Goal: Task Accomplishment & Management: Manage account settings

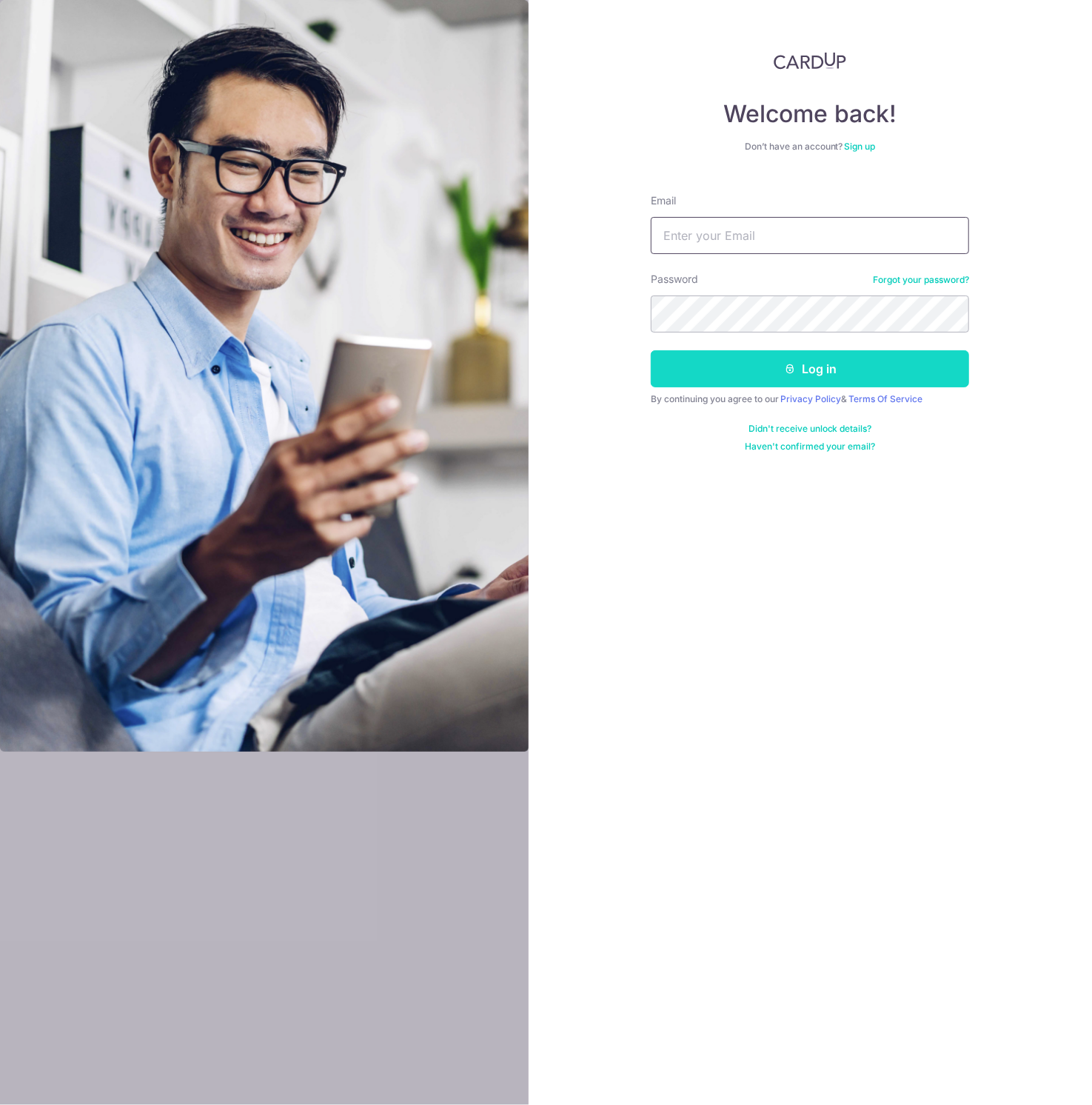
type input "[EMAIL_ADDRESS][DOMAIN_NAME]"
click at [735, 382] on button "Log in" at bounding box center [810, 368] width 318 height 37
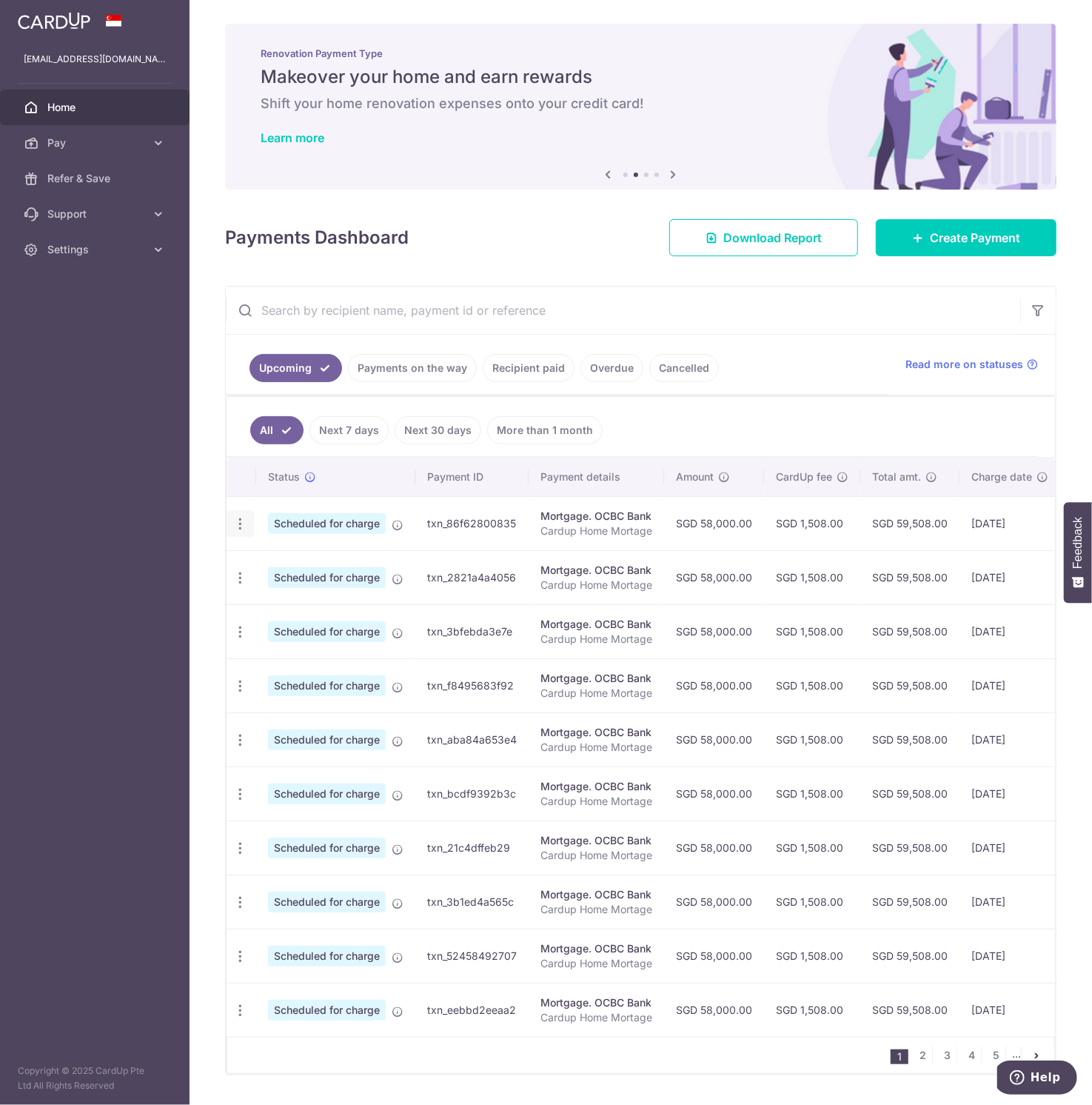
click at [238, 529] on div "Update payment Cancel payment Upload doc" at bounding box center [240, 524] width 27 height 27
click at [238, 523] on icon "button" at bounding box center [240, 524] width 16 height 16
click at [147, 582] on aside "gonkkong@gmail.com Home Pay Payments Recipients Cards Refer & Save Support FAQ …" at bounding box center [95, 552] width 189 height 1105
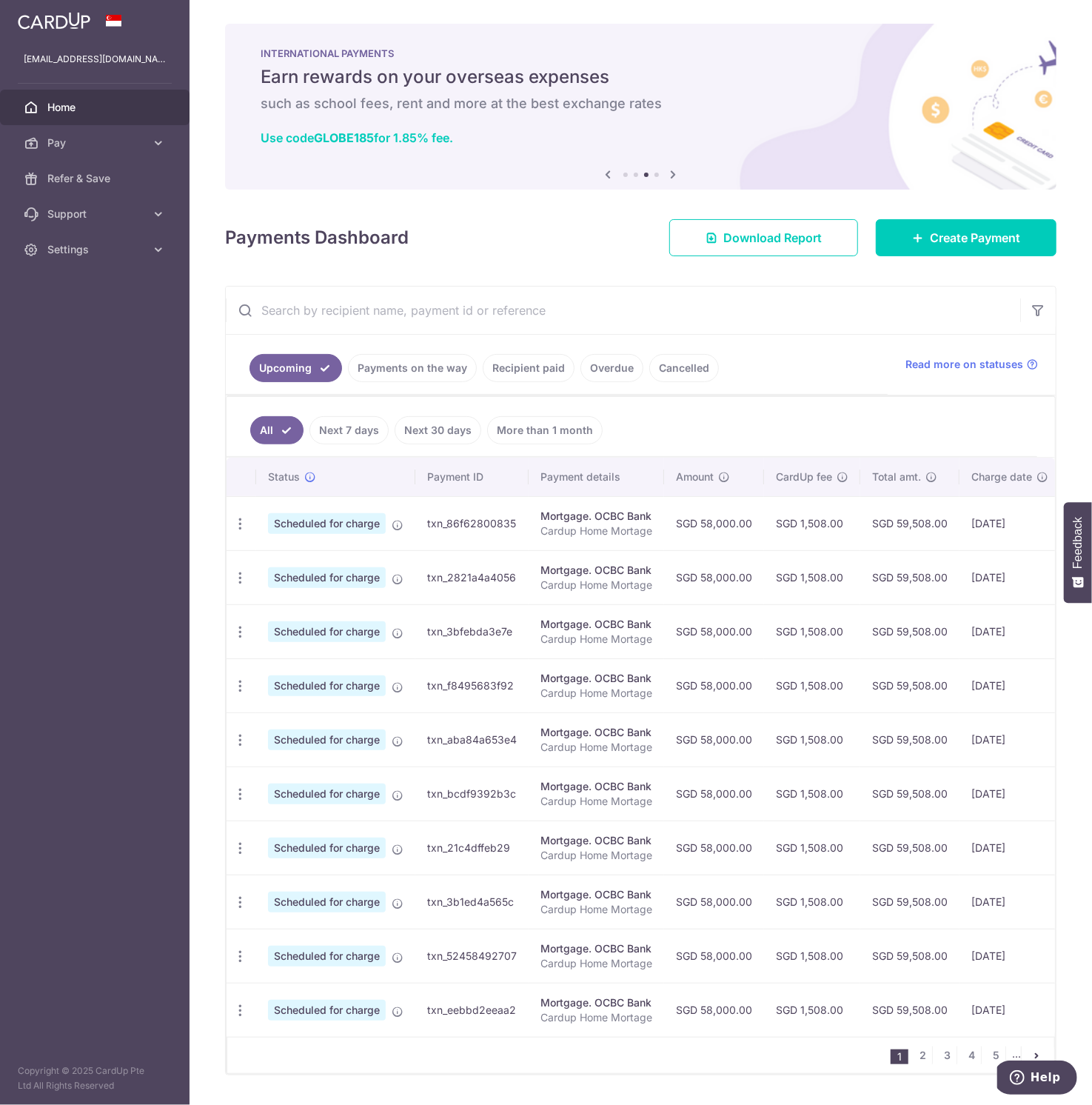
click at [414, 374] on link "Payments on the way" at bounding box center [412, 368] width 129 height 28
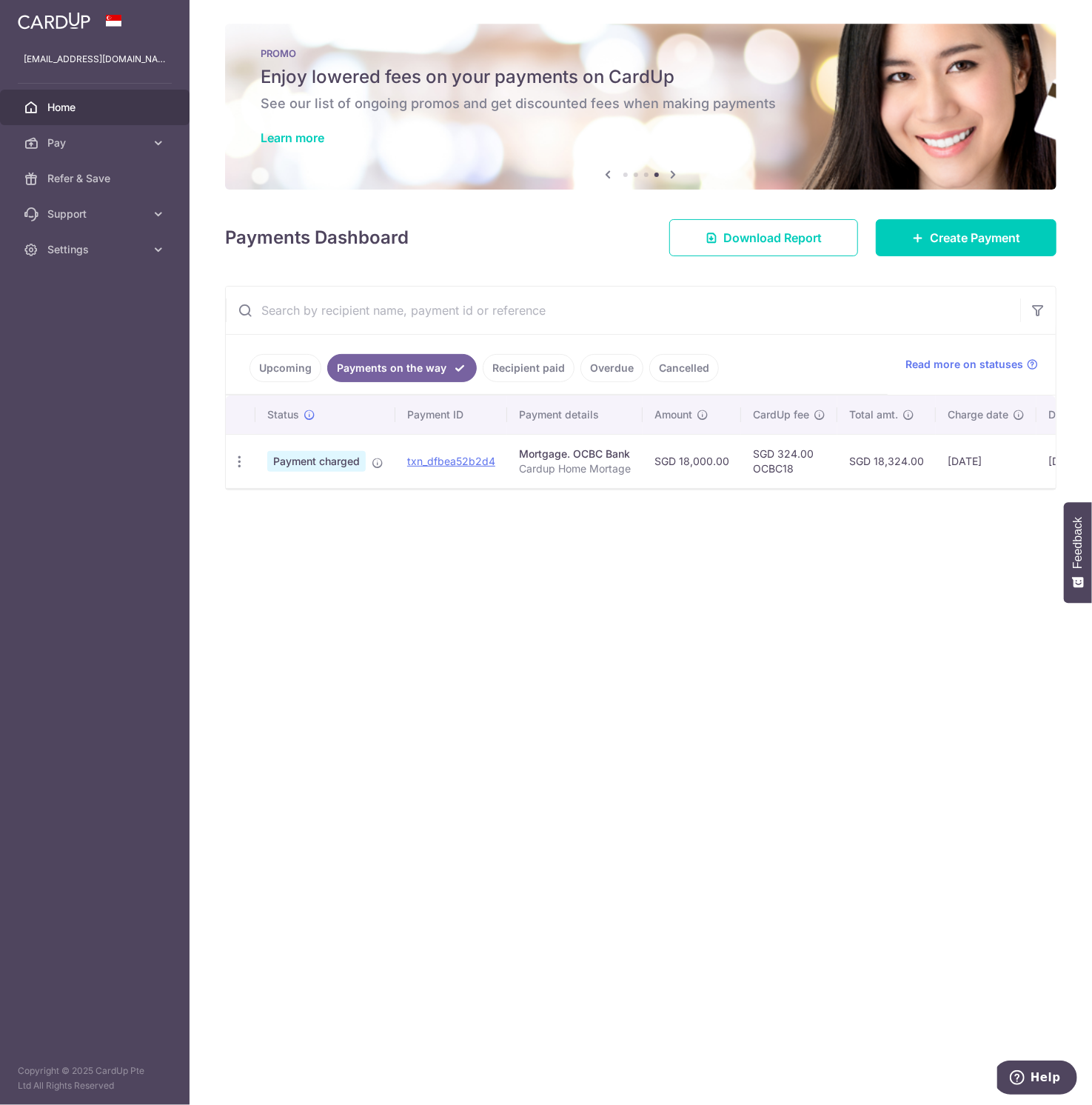
click at [279, 371] on link "Upcoming" at bounding box center [285, 368] width 72 height 28
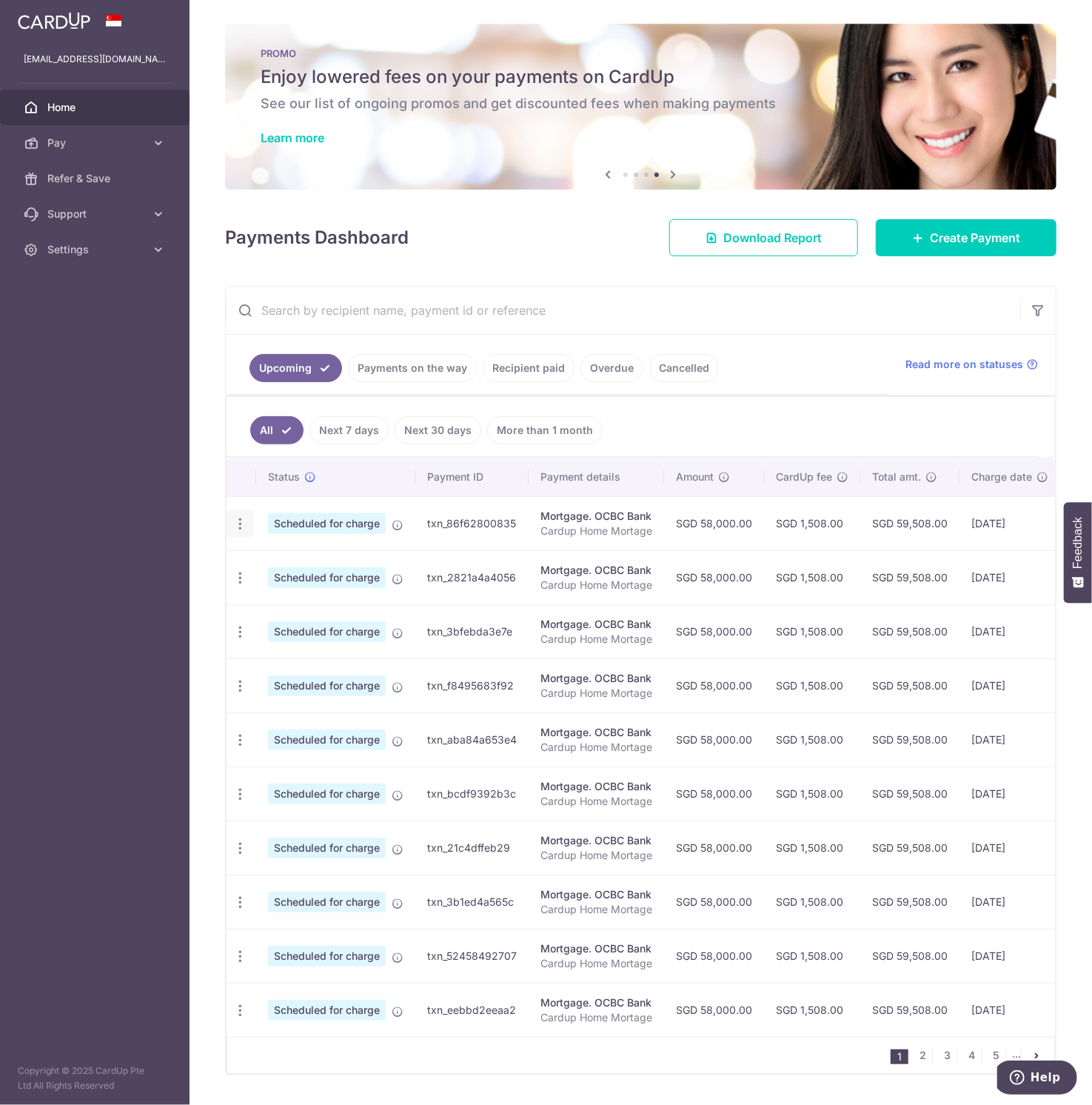
click at [236, 523] on icon "button" at bounding box center [240, 524] width 16 height 16
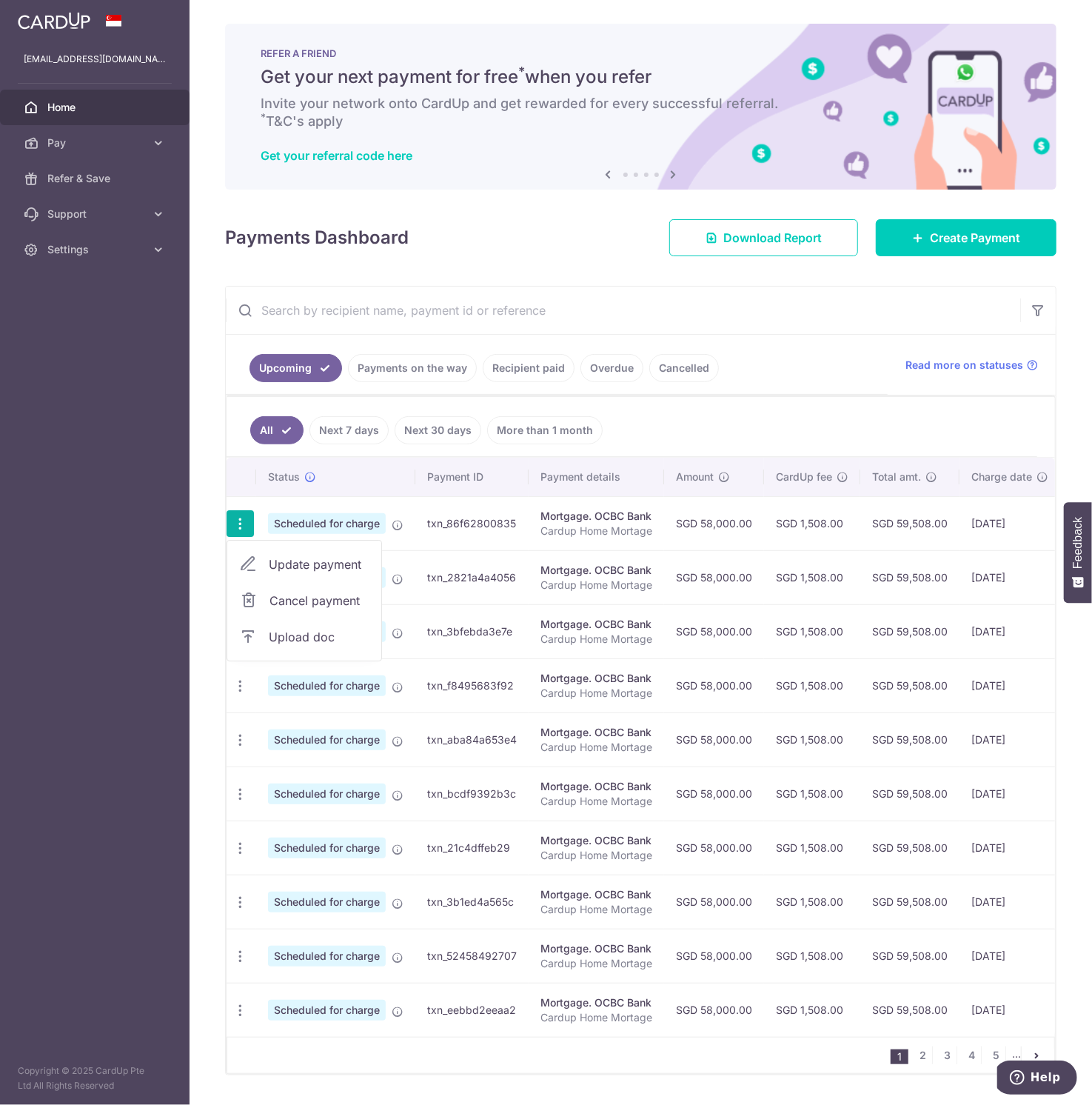
click at [329, 558] on span "Update payment" at bounding box center [319, 564] width 101 height 18
radio input "true"
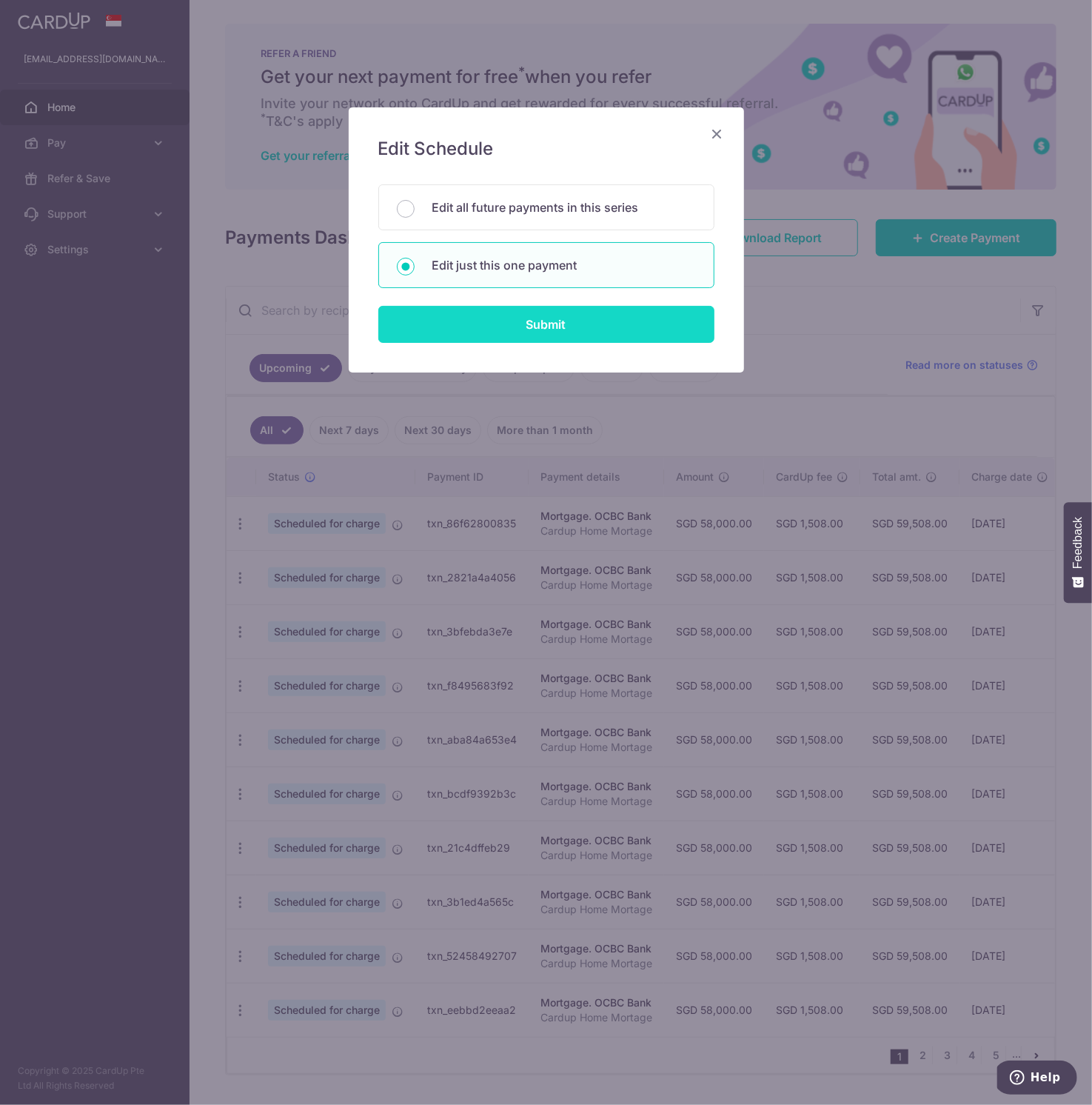
click at [456, 315] on input "Submit" at bounding box center [546, 324] width 336 height 37
radio input "true"
type input "58,000.00"
type input "[DATE]"
type input "Cardup Home Mortage"
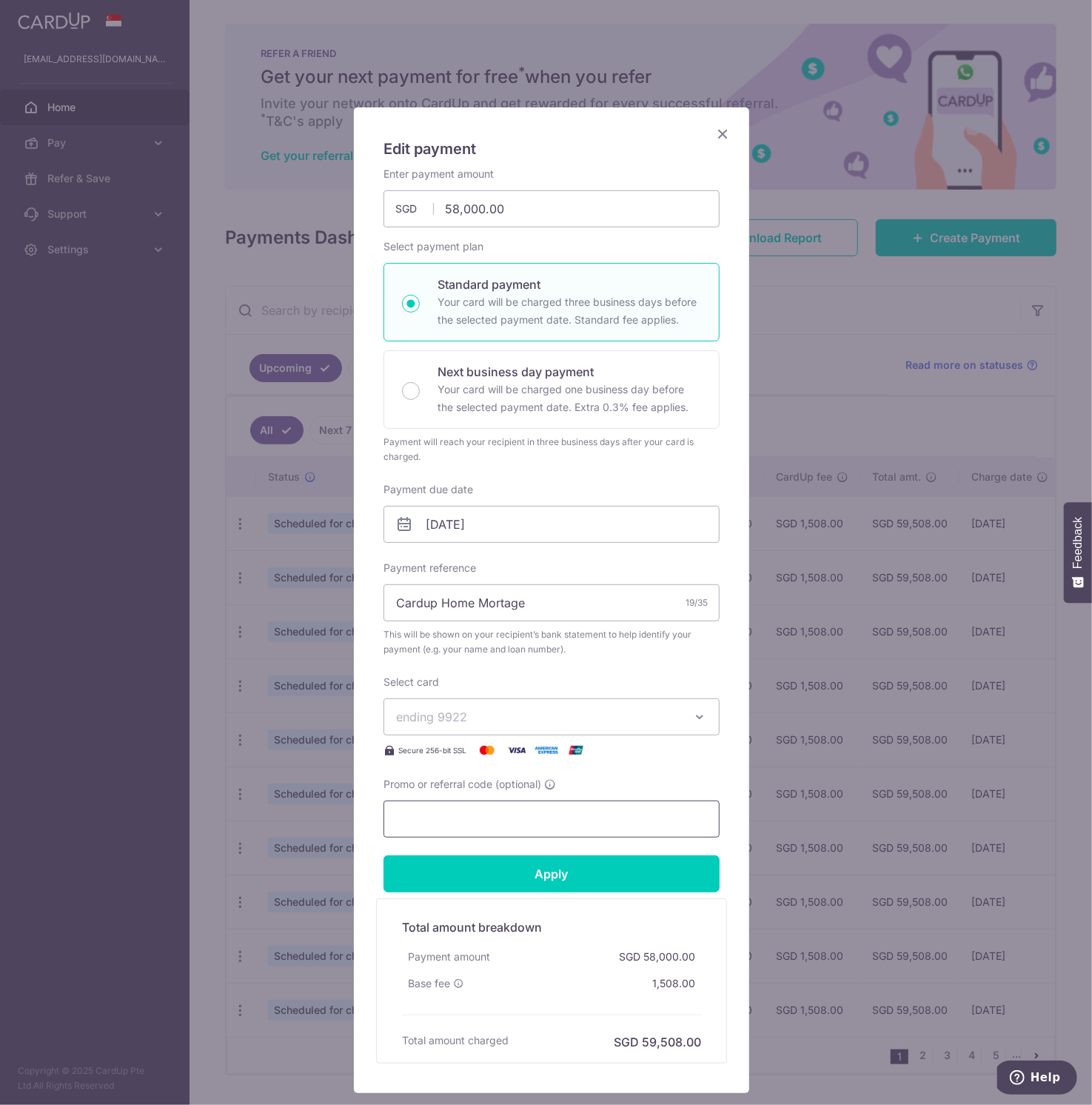
click at [439, 826] on input "Promo or referral code (optional)" at bounding box center [552, 819] width 336 height 37
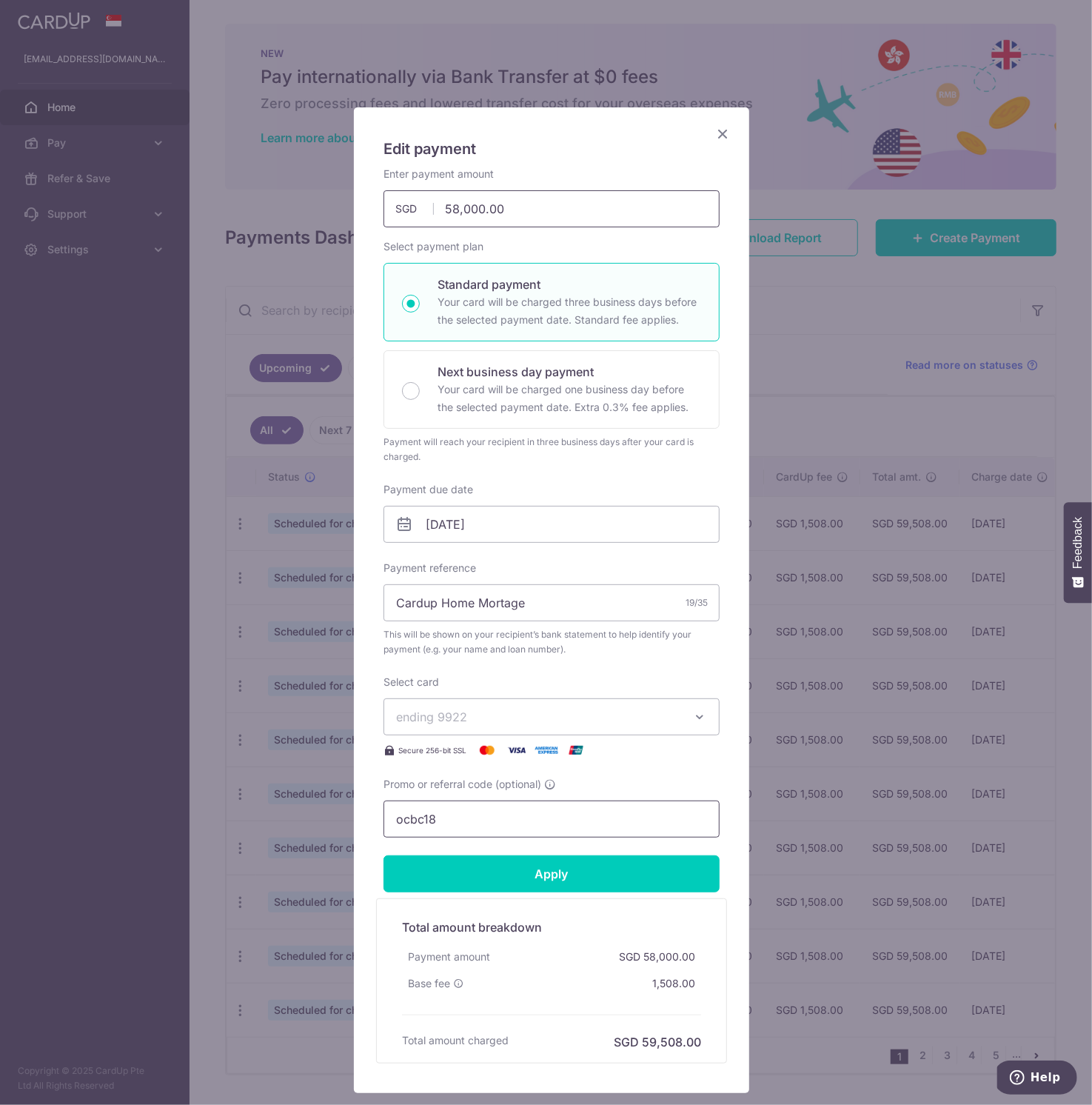
type input "ocbc18"
click at [448, 214] on input "58,000.00" at bounding box center [552, 208] width 336 height 37
type input "18,000.00"
click at [499, 871] on input "Apply" at bounding box center [552, 874] width 336 height 37
type input "Successfully Applied"
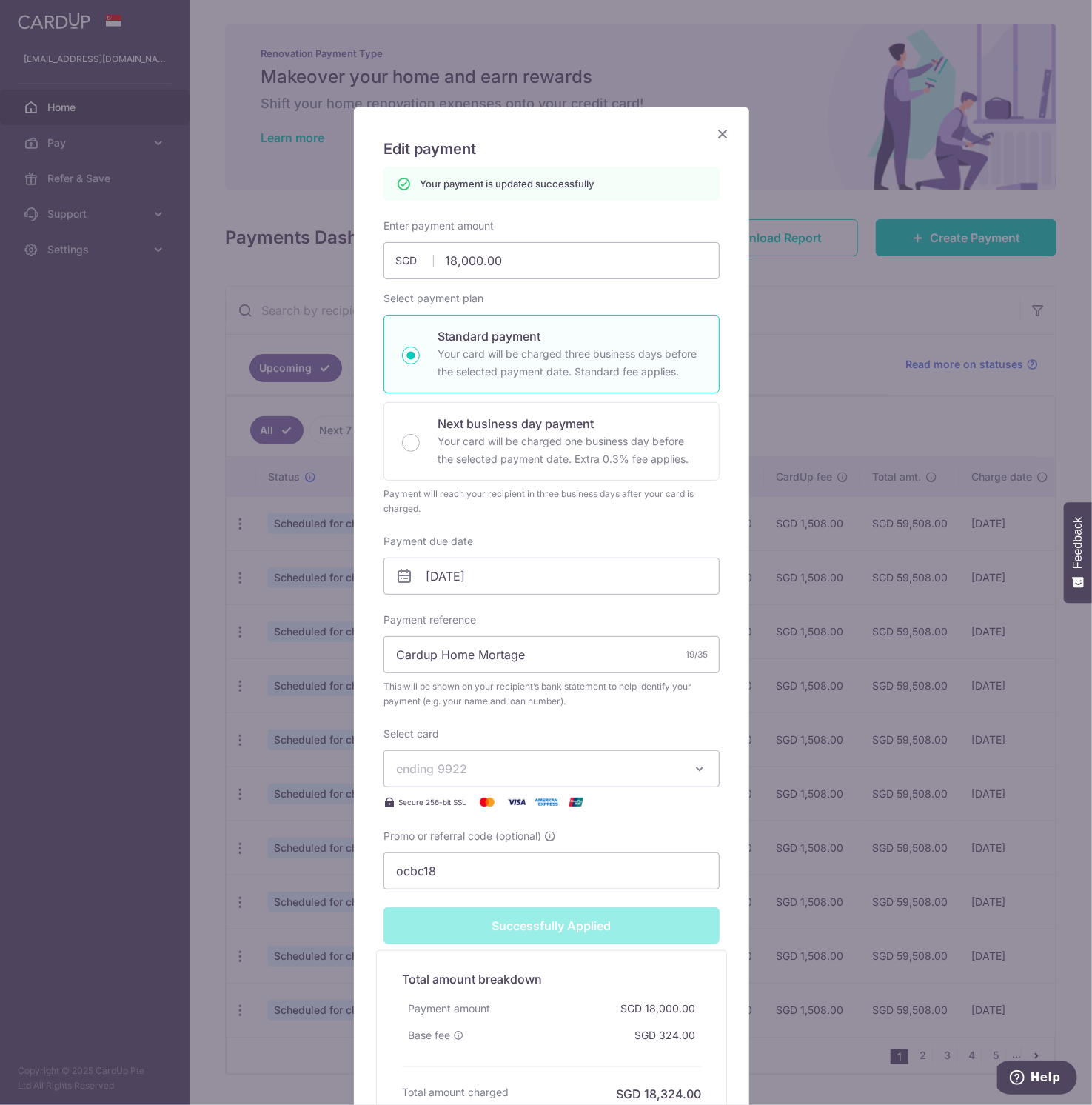
click at [715, 131] on icon "Close" at bounding box center [722, 134] width 18 height 19
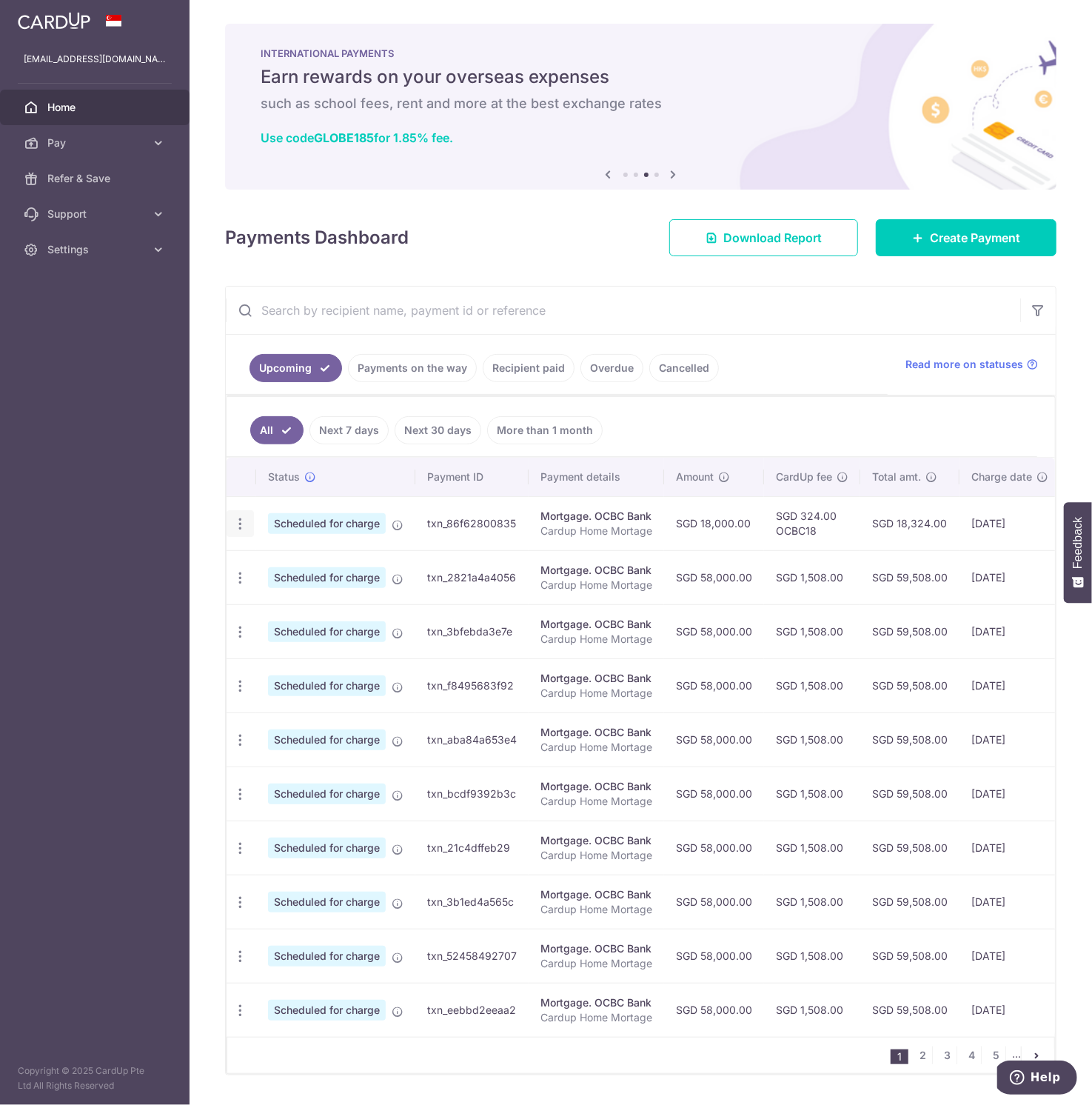
click at [235, 530] on div "Update payment Cancel payment Upload doc" at bounding box center [240, 524] width 27 height 27
click at [246, 522] on icon "button" at bounding box center [240, 524] width 16 height 16
click at [285, 569] on span "Update payment" at bounding box center [319, 564] width 101 height 18
radio input "true"
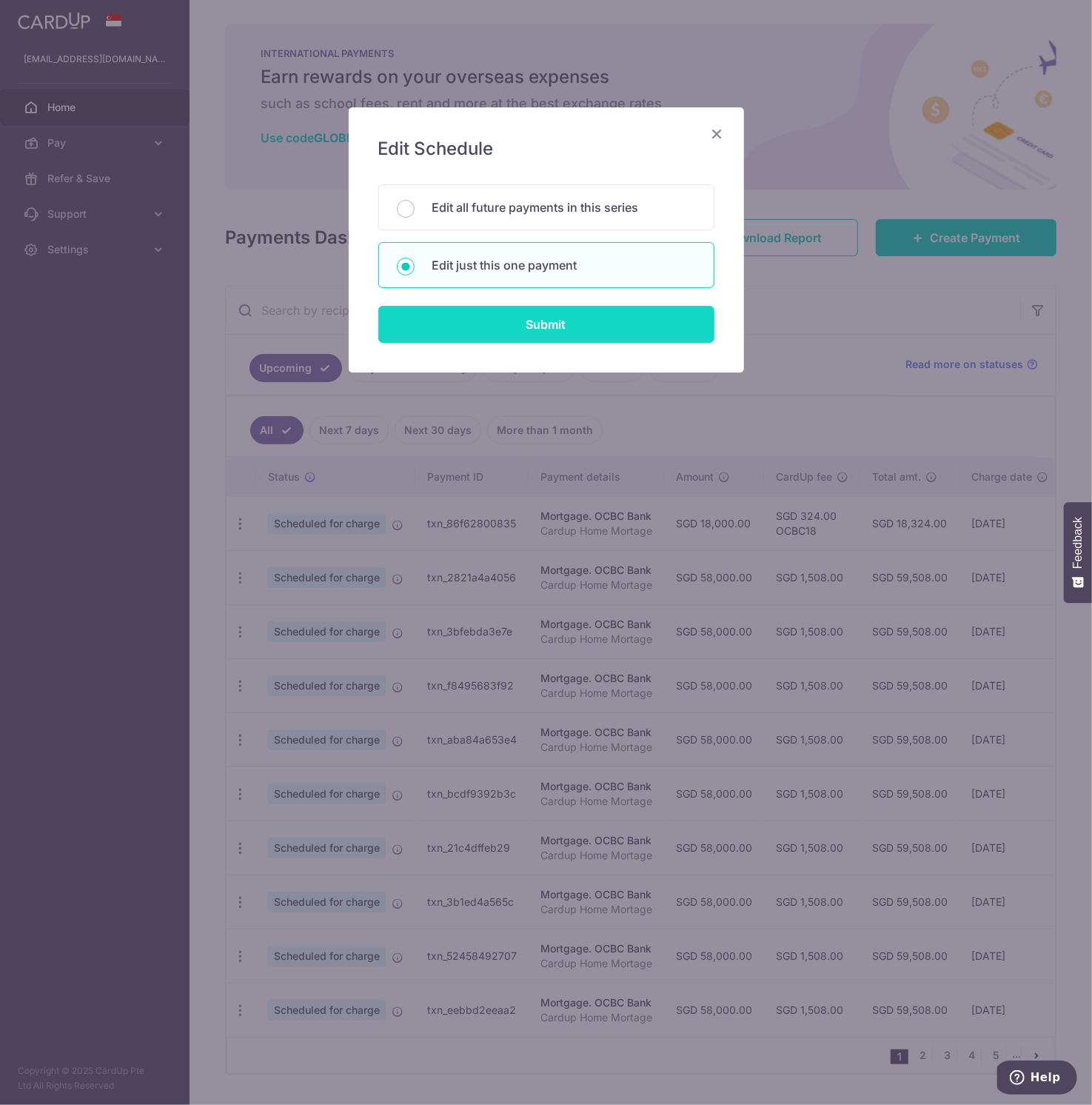
click at [451, 329] on input "Submit" at bounding box center [546, 324] width 336 height 37
radio input "true"
type input "18,000.00"
type input "[DATE]"
type input "Cardup Home Mortage"
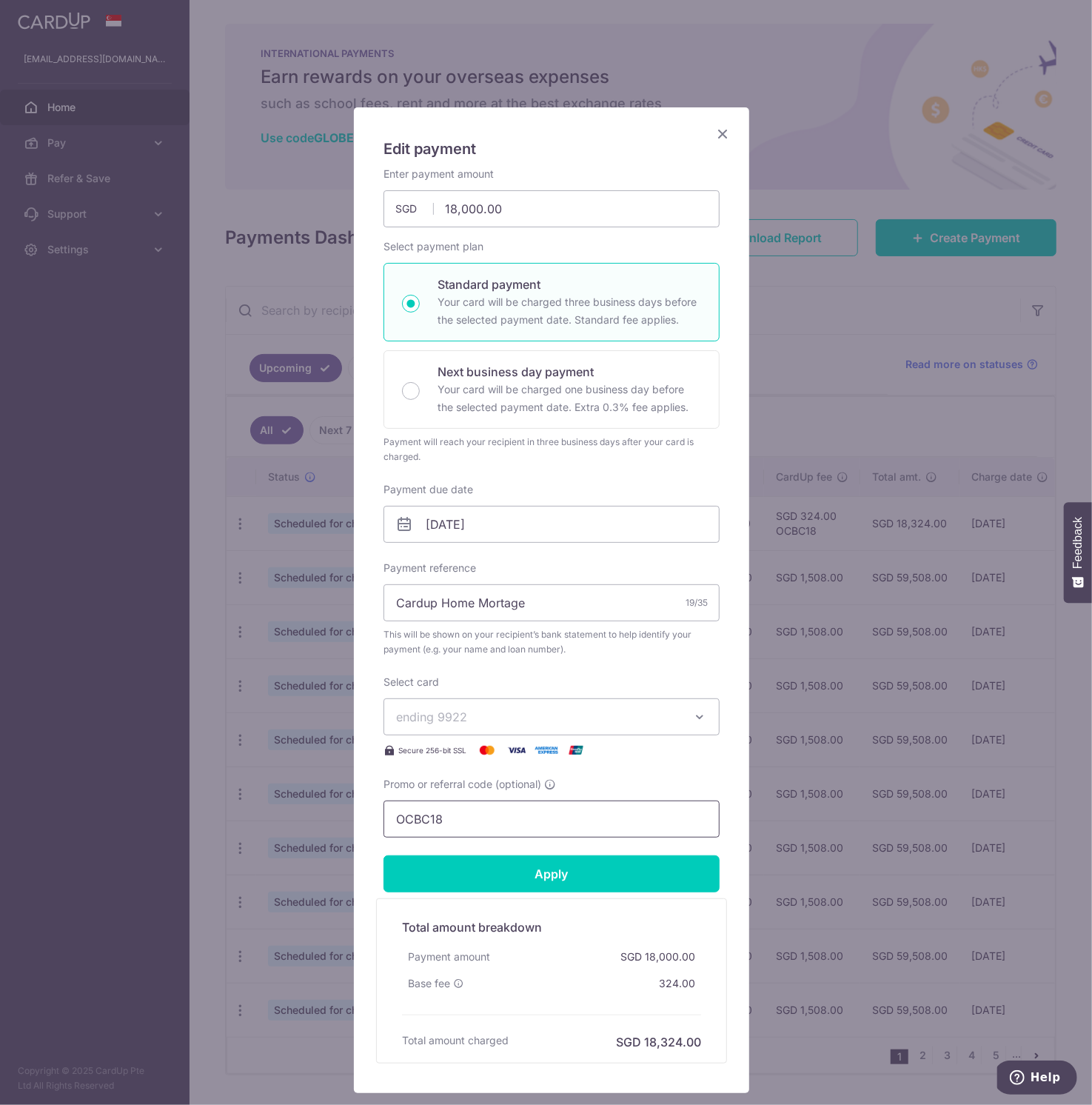
click at [503, 823] on input "OCBC18" at bounding box center [552, 819] width 336 height 37
type input "OCBC15"
click at [542, 888] on input "Apply" at bounding box center [552, 874] width 336 height 37
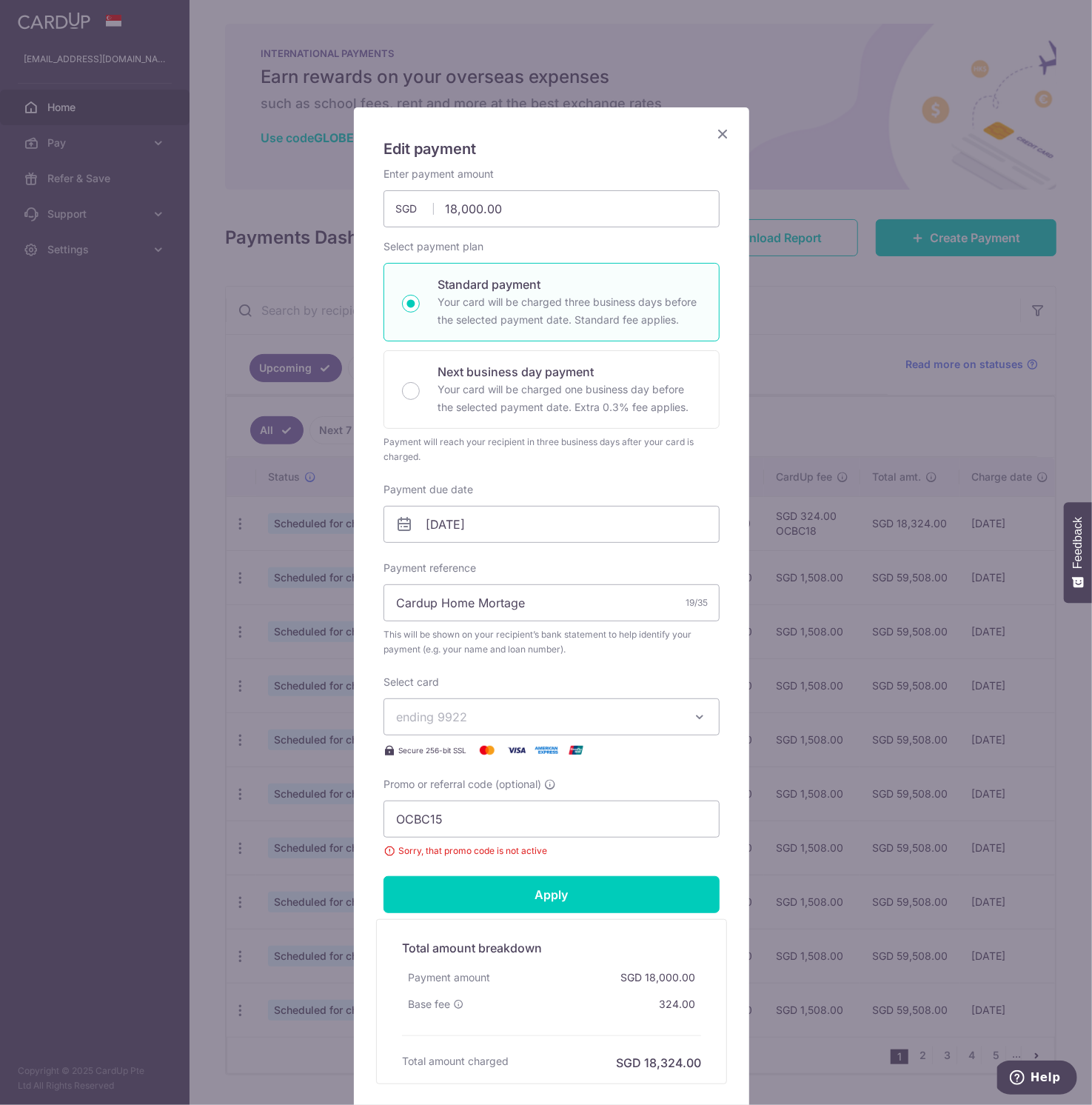
click at [91, 836] on div "Edit payment By clicking apply, you will make changes to all payments to OCBC B…" at bounding box center [546, 552] width 1092 height 1105
